Goal: Task Accomplishment & Management: Use online tool/utility

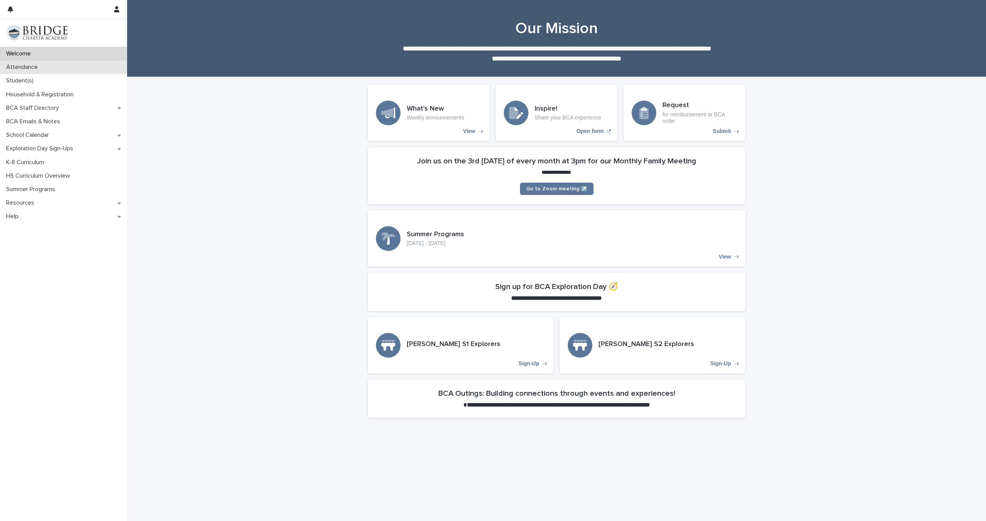
click at [79, 72] on div "Attendance" at bounding box center [63, 66] width 127 height 13
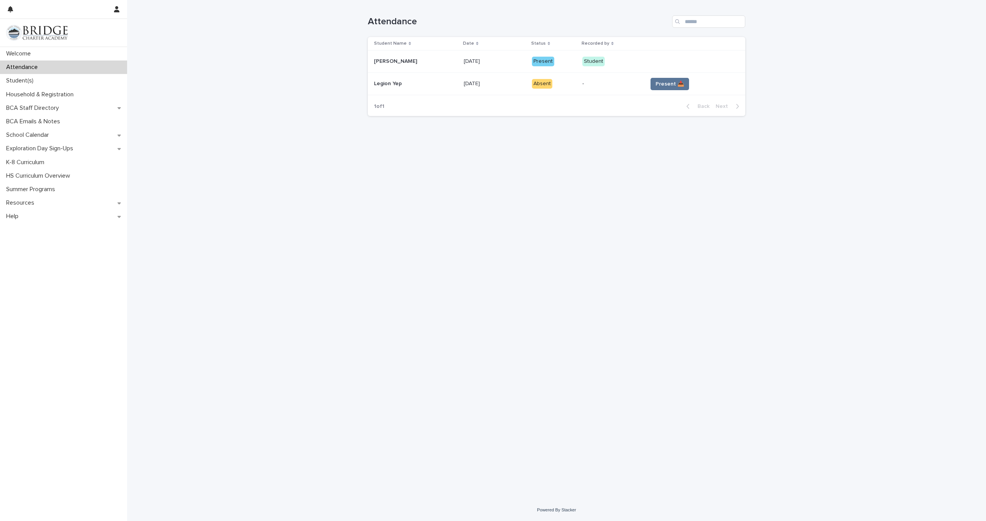
click at [653, 67] on td at bounding box center [695, 61] width 101 height 22
click at [660, 87] on span "Present 📥" at bounding box center [670, 84] width 29 height 8
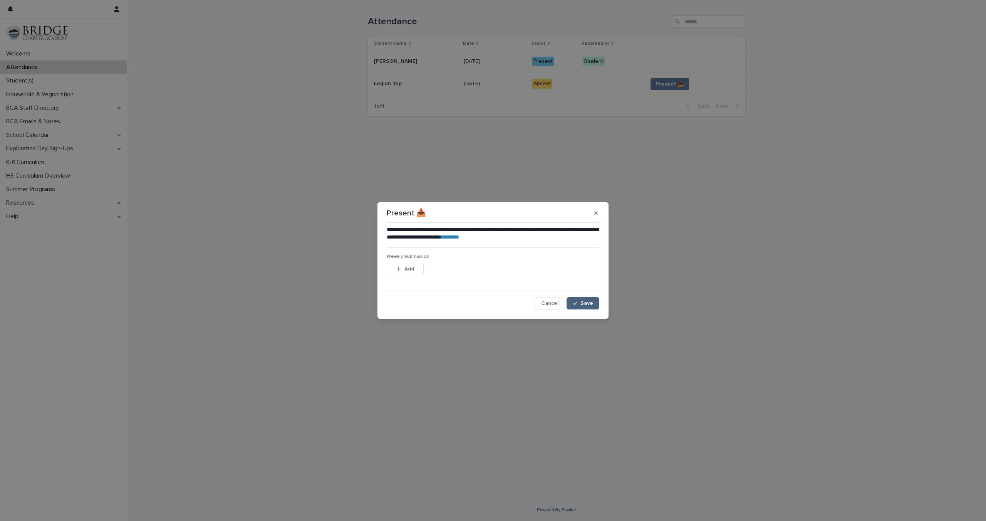
click at [583, 301] on span "Save" at bounding box center [587, 303] width 13 height 5
